Goal: Transaction & Acquisition: Purchase product/service

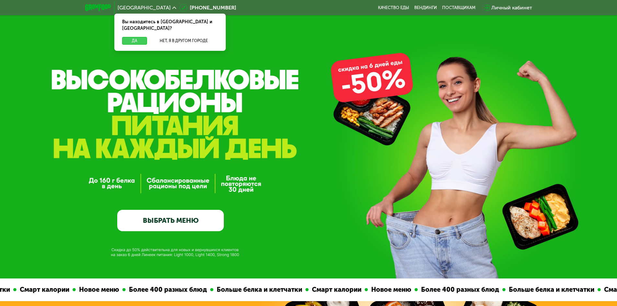
click at [144, 37] on button "Да" at bounding box center [134, 41] width 25 height 8
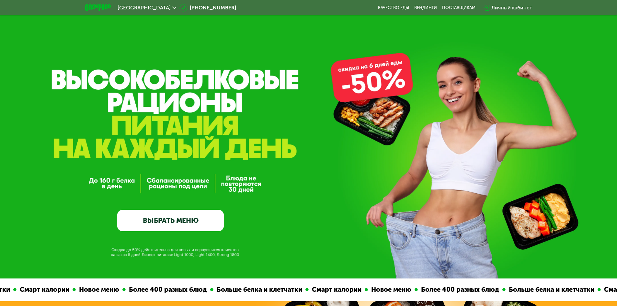
click at [141, 226] on link "ВЫБРАТЬ МЕНЮ" at bounding box center [170, 220] width 107 height 21
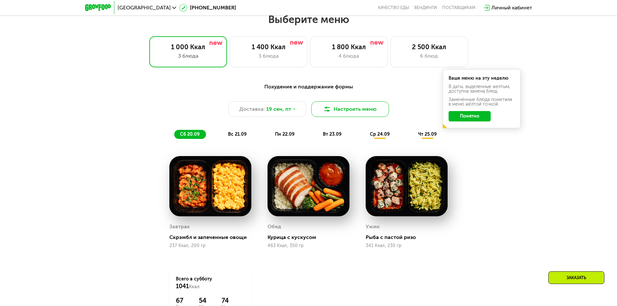
scroll to position [505, 0]
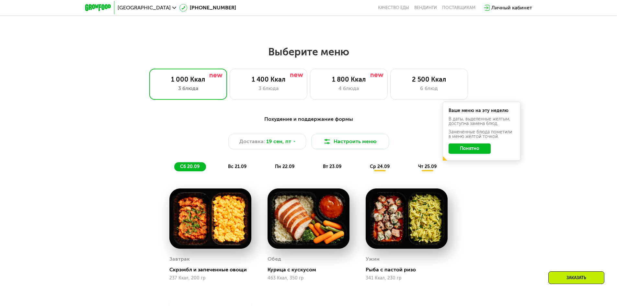
click at [463, 153] on button "Понятно" at bounding box center [470, 148] width 42 height 10
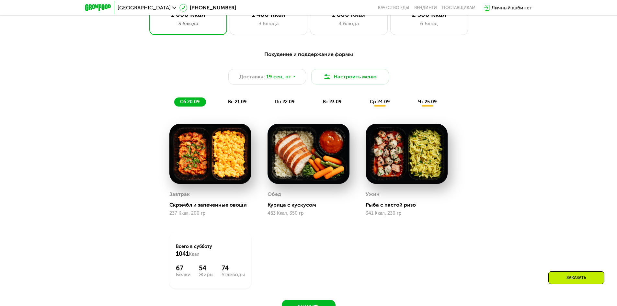
scroll to position [537, 0]
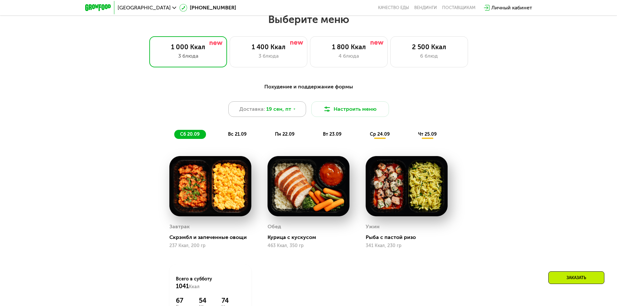
click at [286, 110] on span "19 сен, пт" at bounding box center [278, 109] width 25 height 8
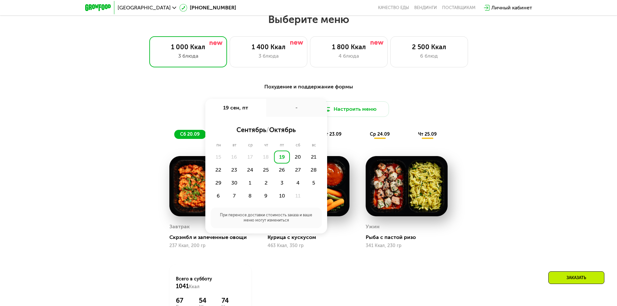
click at [286, 110] on div "-" at bounding box center [296, 108] width 61 height 18
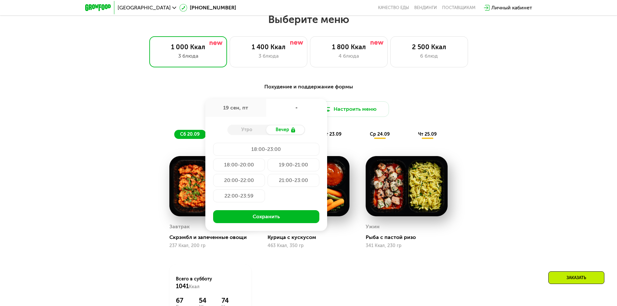
click at [579, 169] on div "Похудение и поддержание формы Доставка: [DATE] сен, пт - Утро Вечер 18:00-23:00…" at bounding box center [308, 219] width 617 height 290
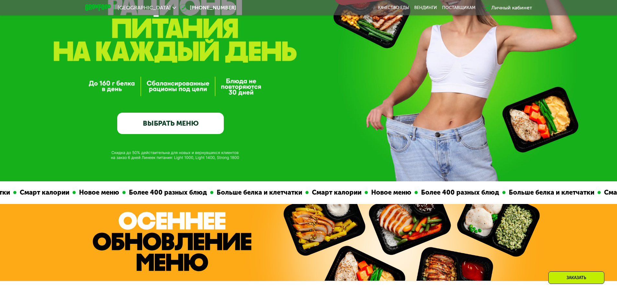
scroll to position [32, 0]
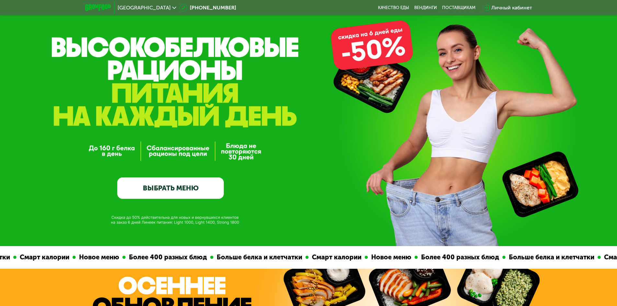
click at [172, 184] on link "ВЫБРАТЬ МЕНЮ" at bounding box center [170, 187] width 107 height 21
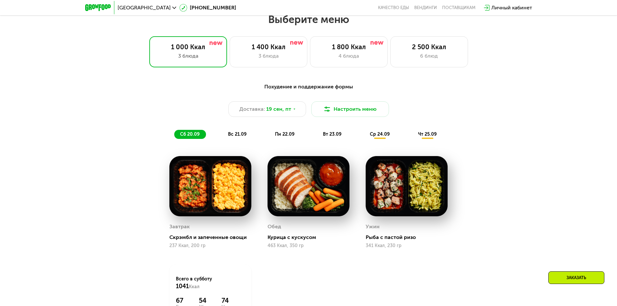
scroll to position [731, 0]
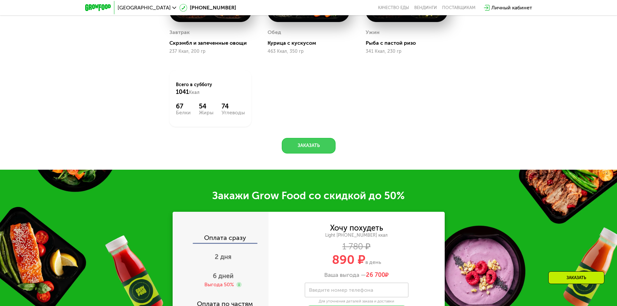
click at [317, 146] on button "Заказать" at bounding box center [309, 146] width 54 height 16
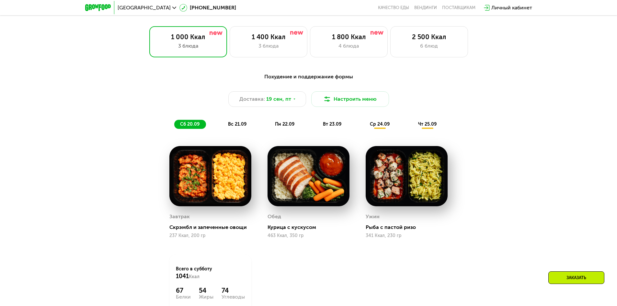
scroll to position [482, 0]
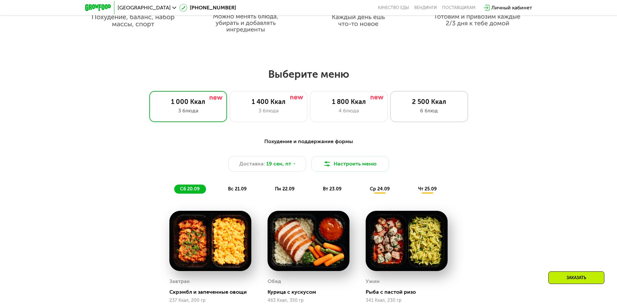
click at [425, 113] on div "6 блюд" at bounding box center [429, 111] width 64 height 8
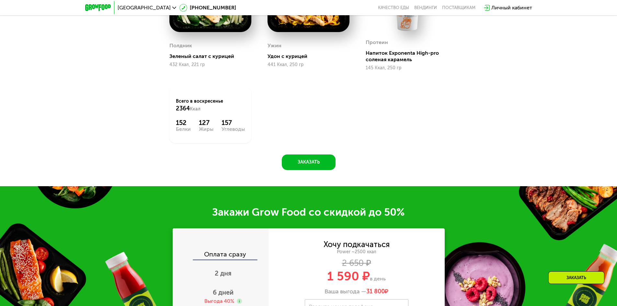
scroll to position [1033, 0]
